Goal: Task Accomplishment & Management: Complete application form

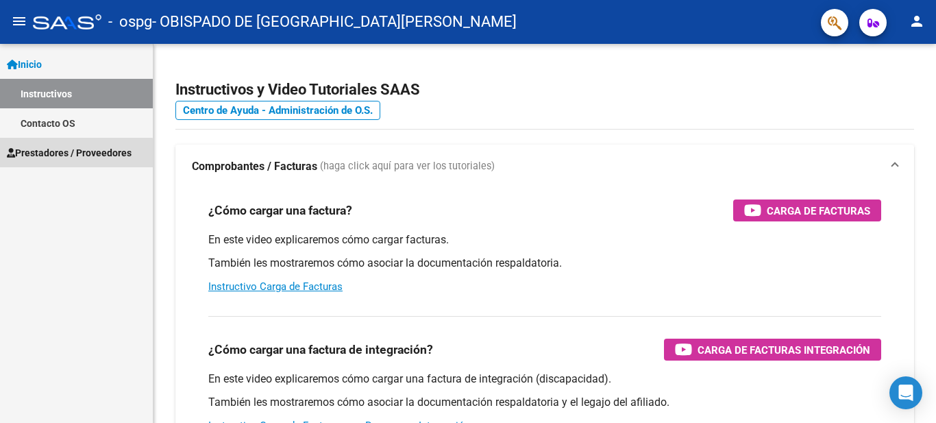
click at [66, 154] on span "Prestadores / Proveedores" at bounding box center [69, 152] width 125 height 15
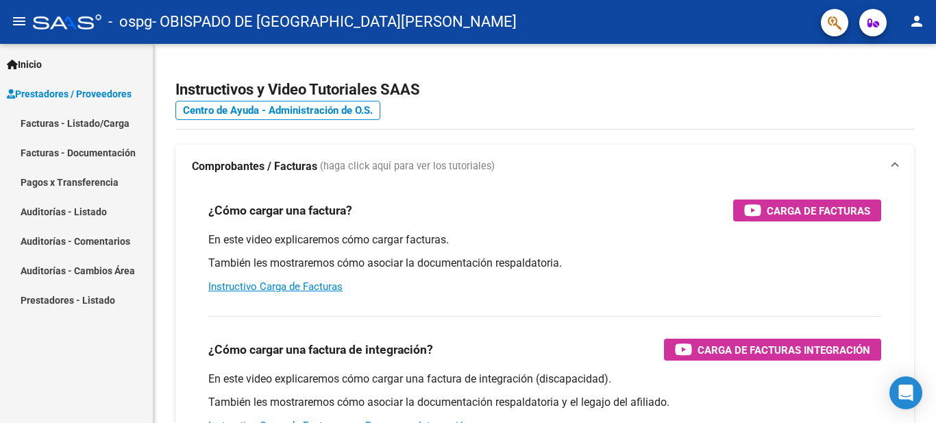
click at [75, 122] on link "Facturas - Listado/Carga" at bounding box center [76, 122] width 153 height 29
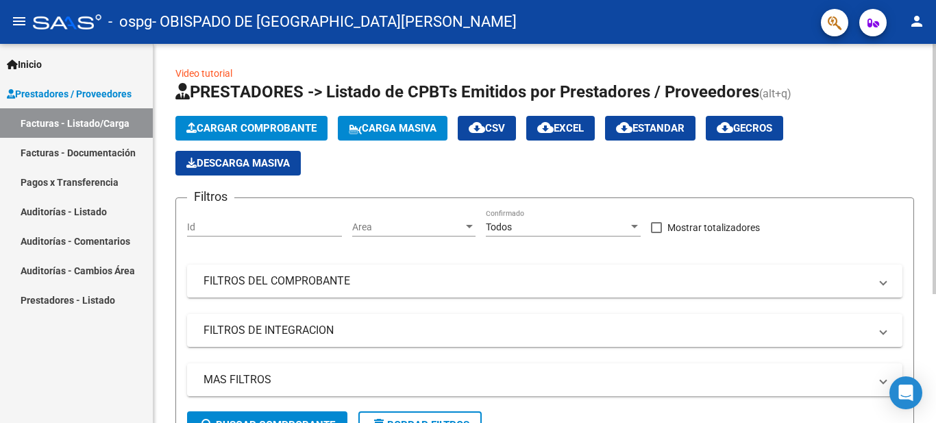
click at [239, 124] on span "Cargar Comprobante" at bounding box center [251, 128] width 130 height 12
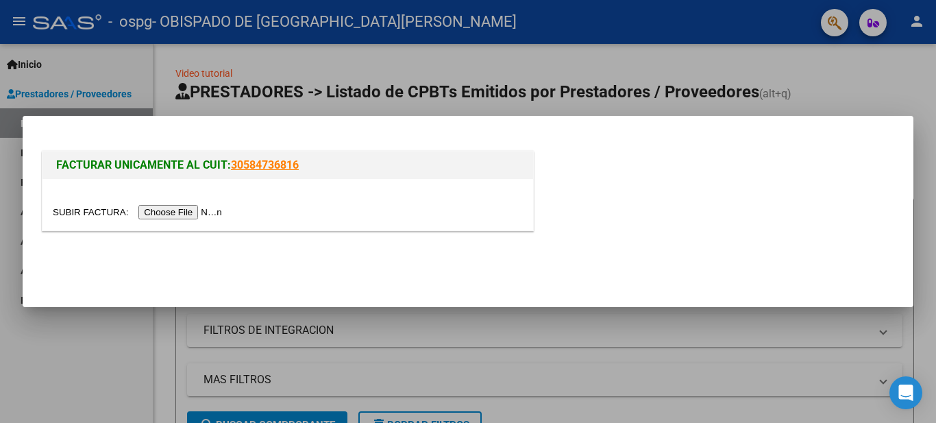
click at [188, 212] on input "file" at bounding box center [139, 212] width 173 height 14
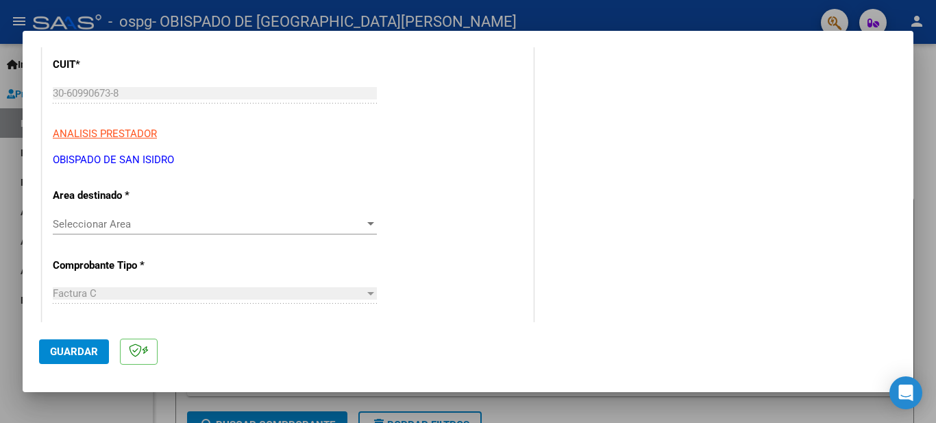
scroll to position [206, 0]
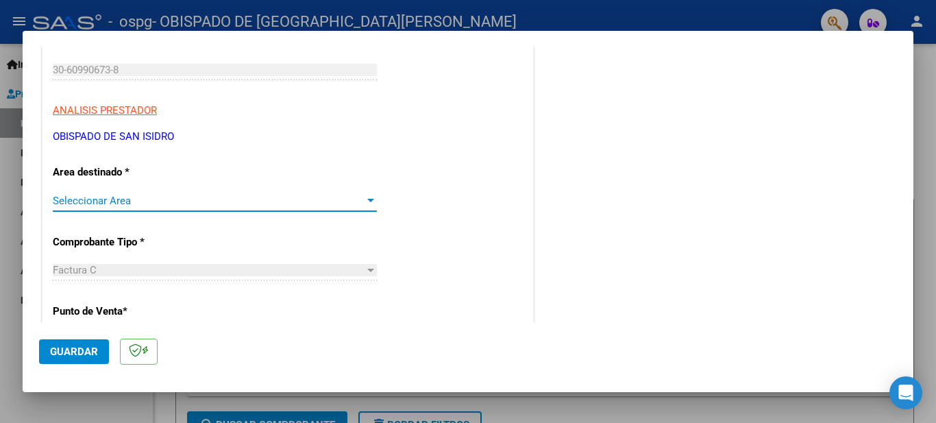
click at [367, 201] on div at bounding box center [370, 200] width 7 height 3
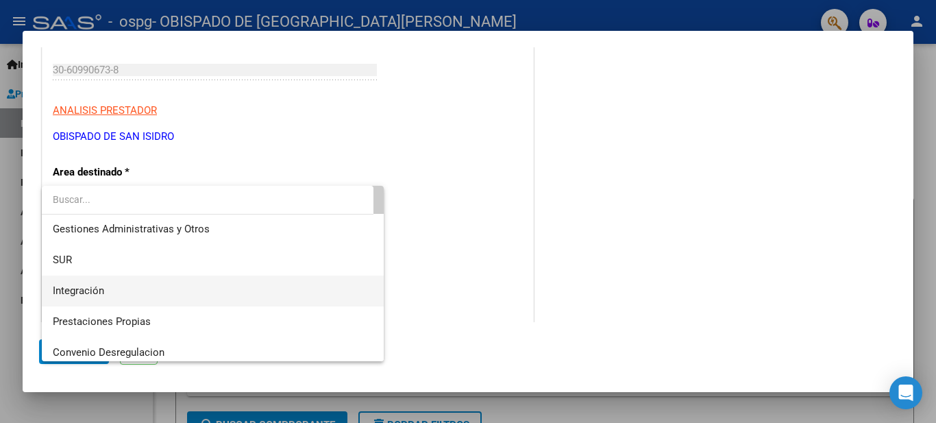
scroll to position [102, 0]
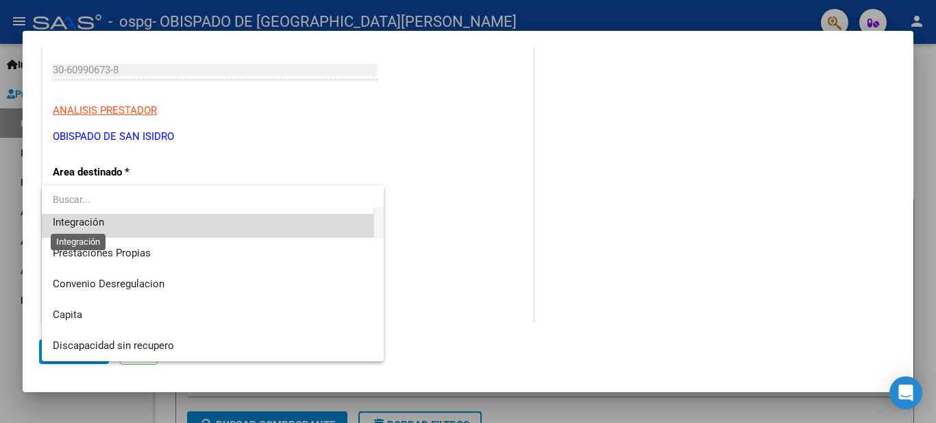
click at [101, 223] on span "Integración" at bounding box center [78, 222] width 51 height 12
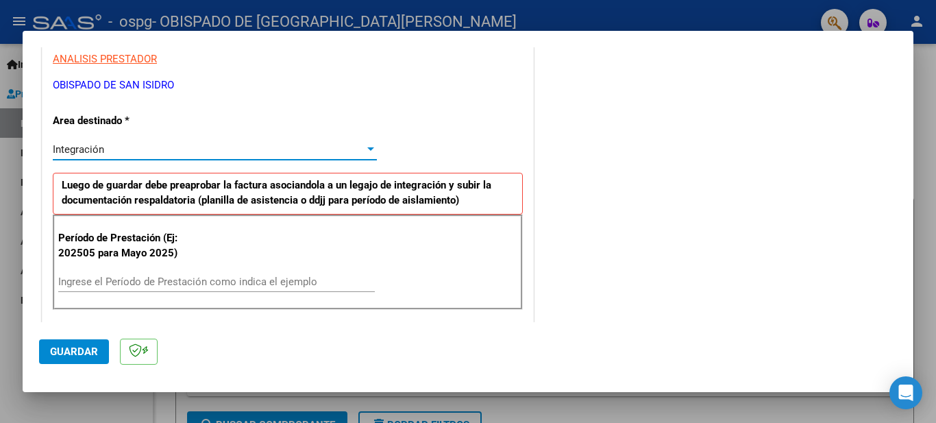
scroll to position [274, 0]
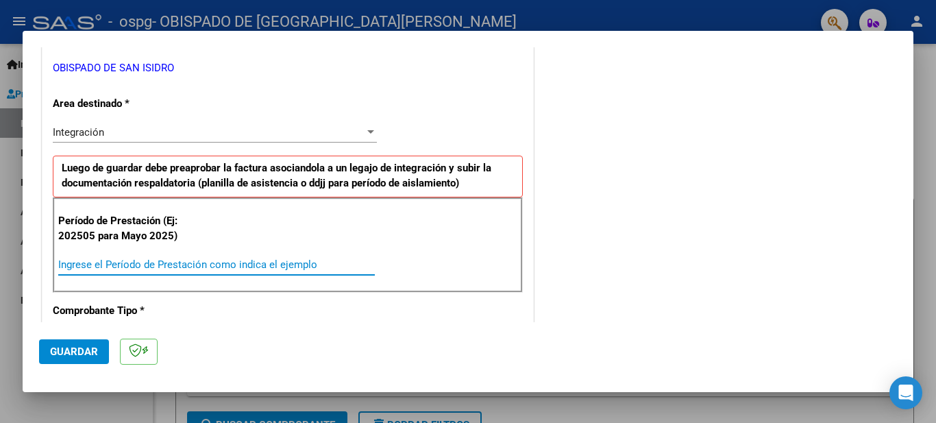
click at [96, 263] on input "Ingrese el Período de Prestación como indica el ejemplo" at bounding box center [216, 264] width 317 height 12
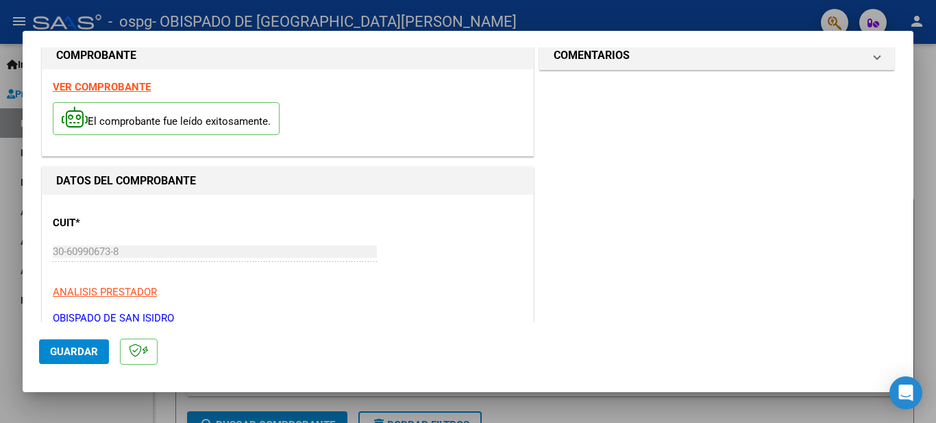
scroll to position [0, 0]
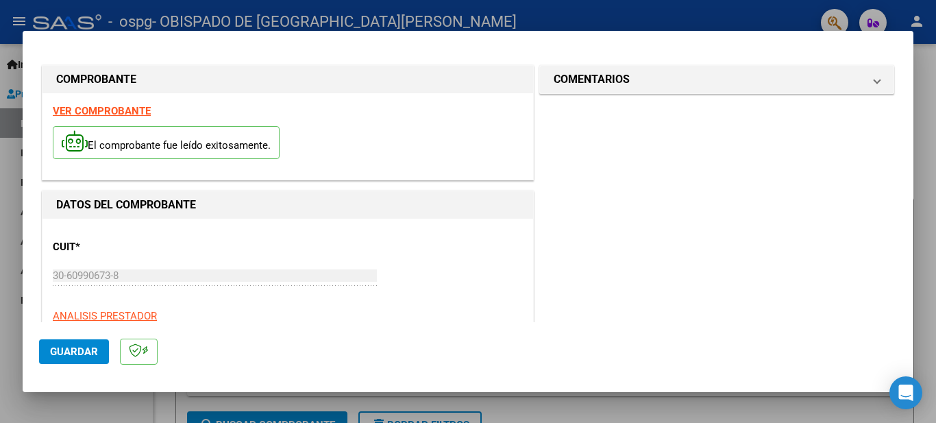
type input "202509"
click at [91, 346] on span "Guardar" at bounding box center [74, 351] width 48 height 12
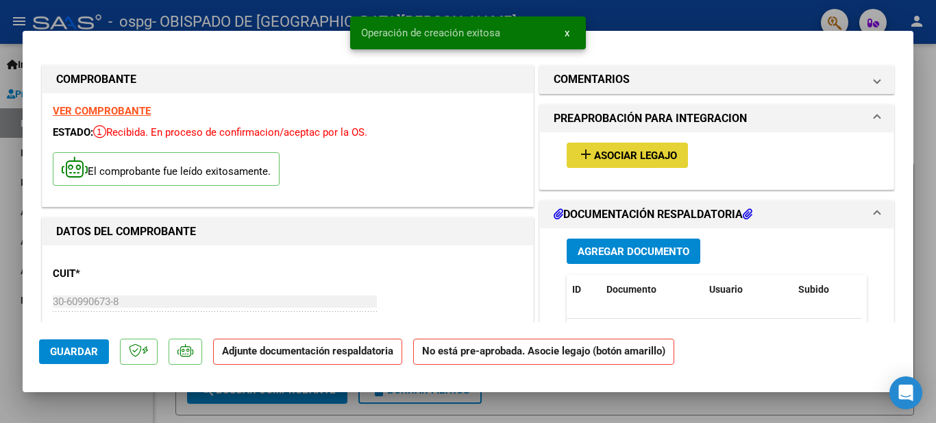
click at [597, 151] on span "Asociar Legajo" at bounding box center [635, 155] width 83 height 12
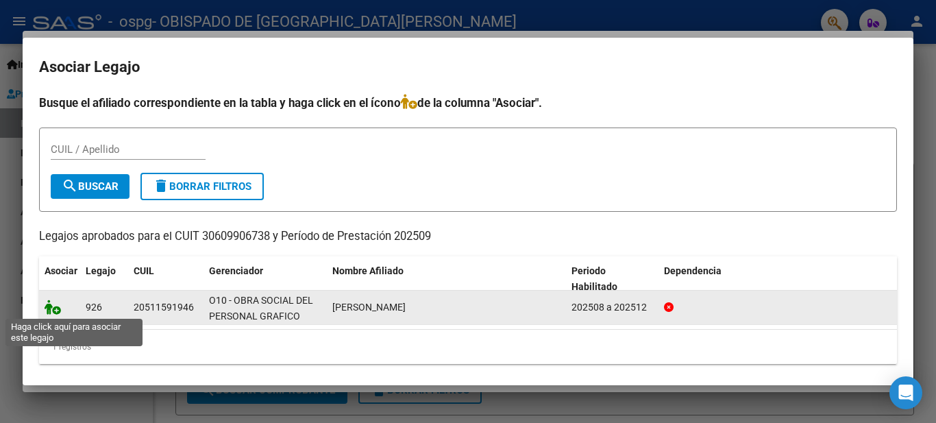
click at [54, 309] on icon at bounding box center [53, 306] width 16 height 15
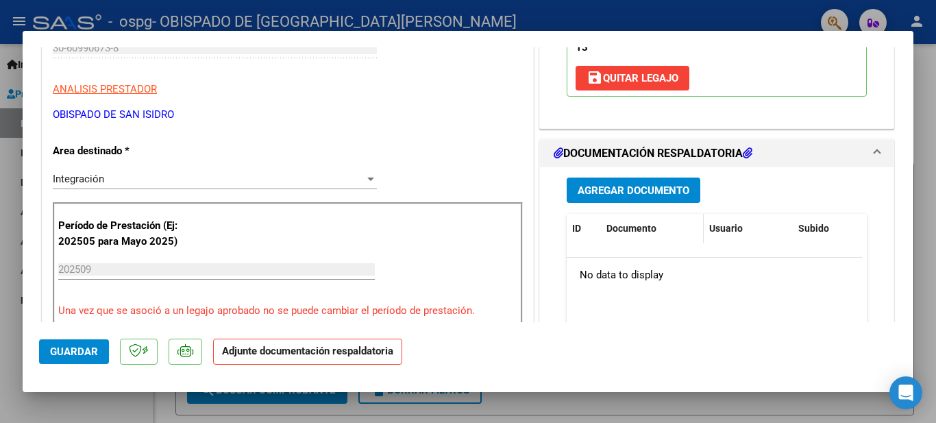
scroll to position [343, 0]
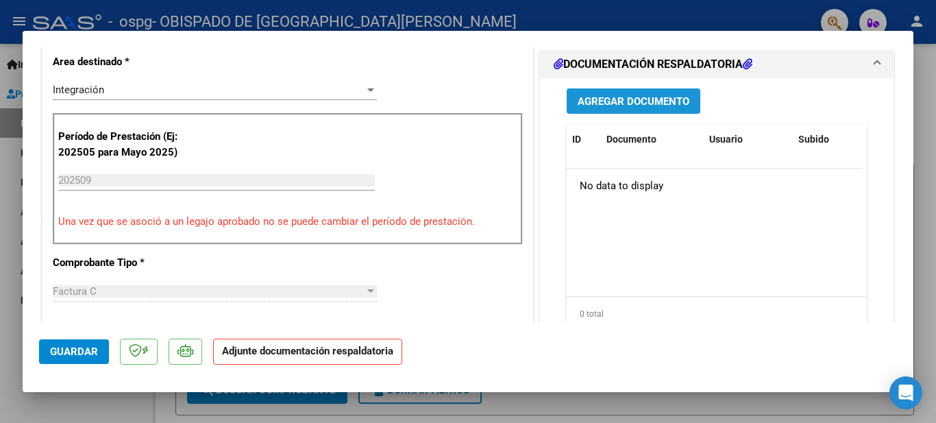
click at [622, 100] on span "Agregar Documento" at bounding box center [634, 101] width 112 height 12
